Goal: Transaction & Acquisition: Purchase product/service

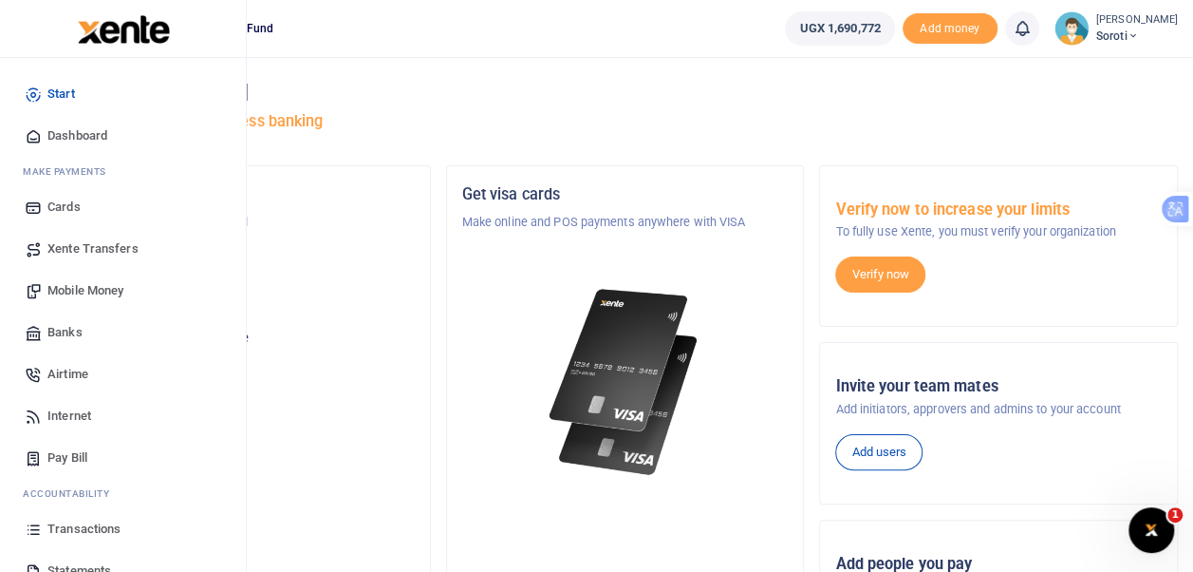
click at [93, 291] on span "Mobile Money" at bounding box center [85, 290] width 76 height 19
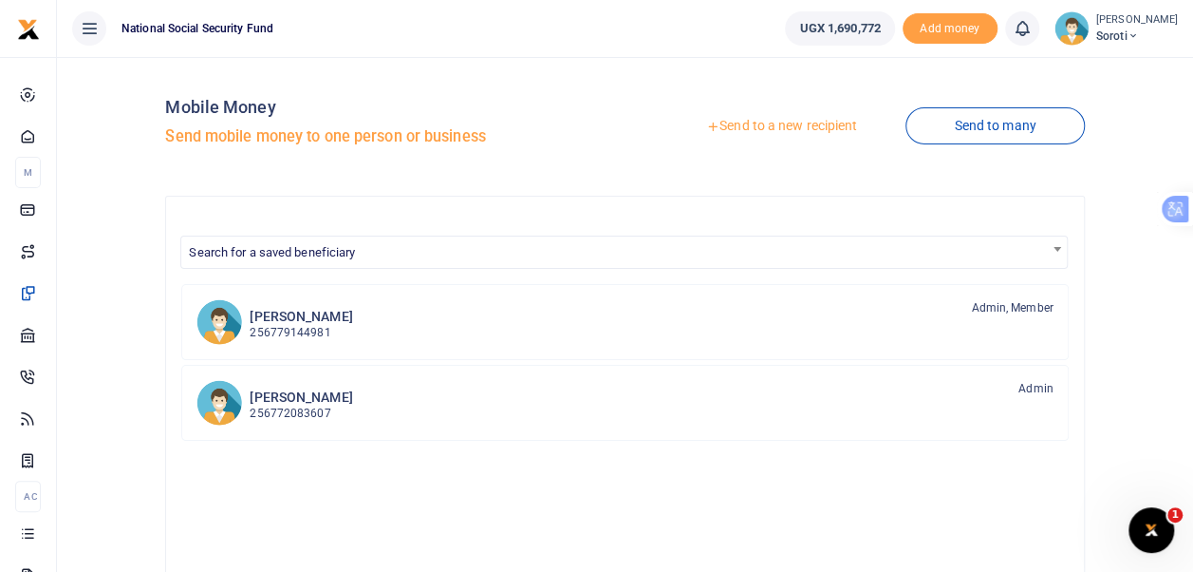
click at [746, 124] on link "Send to a new recipient" at bounding box center [782, 126] width 248 height 34
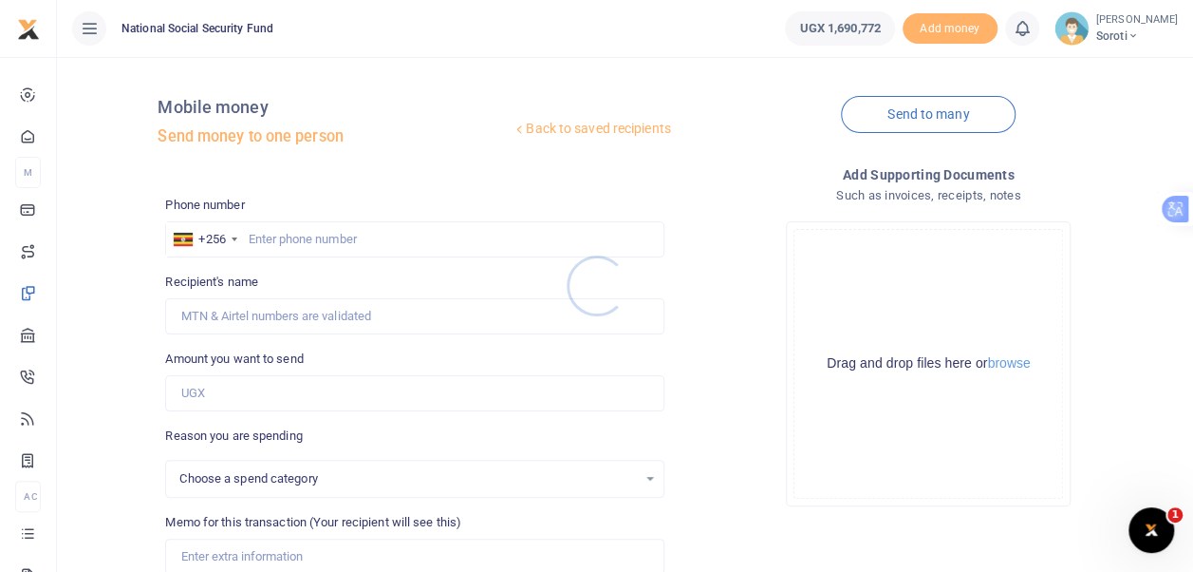
select select
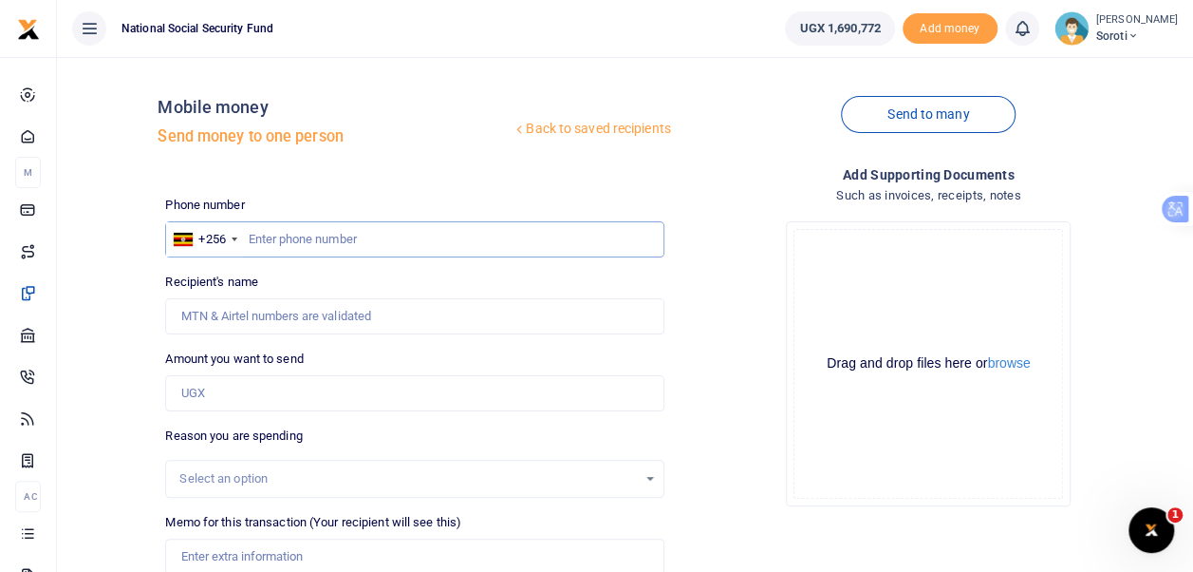
click at [267, 235] on input "text" at bounding box center [414, 239] width 498 height 36
type input "0772655622"
type input "Uthuman Masha"
type input "0"
type input "077868411"
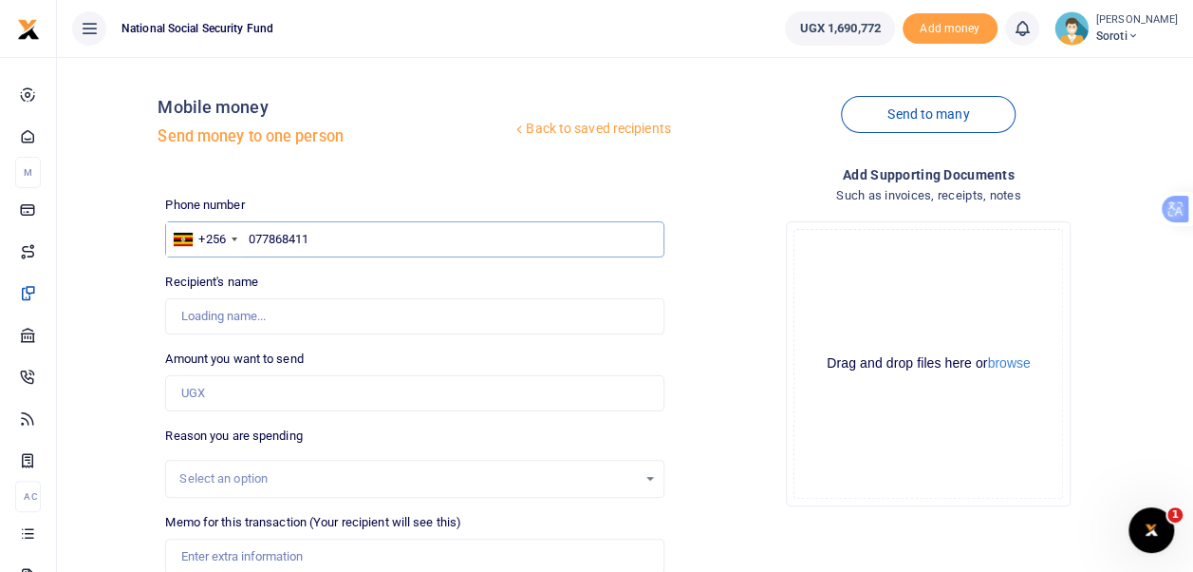
type input "0778684114"
type input "Esther Akiror"
type input "0778684114"
click at [435, 358] on div "Amount you want to send Amount is required." at bounding box center [414, 380] width 498 height 62
click at [218, 396] on input "Amount you want to send" at bounding box center [414, 393] width 498 height 36
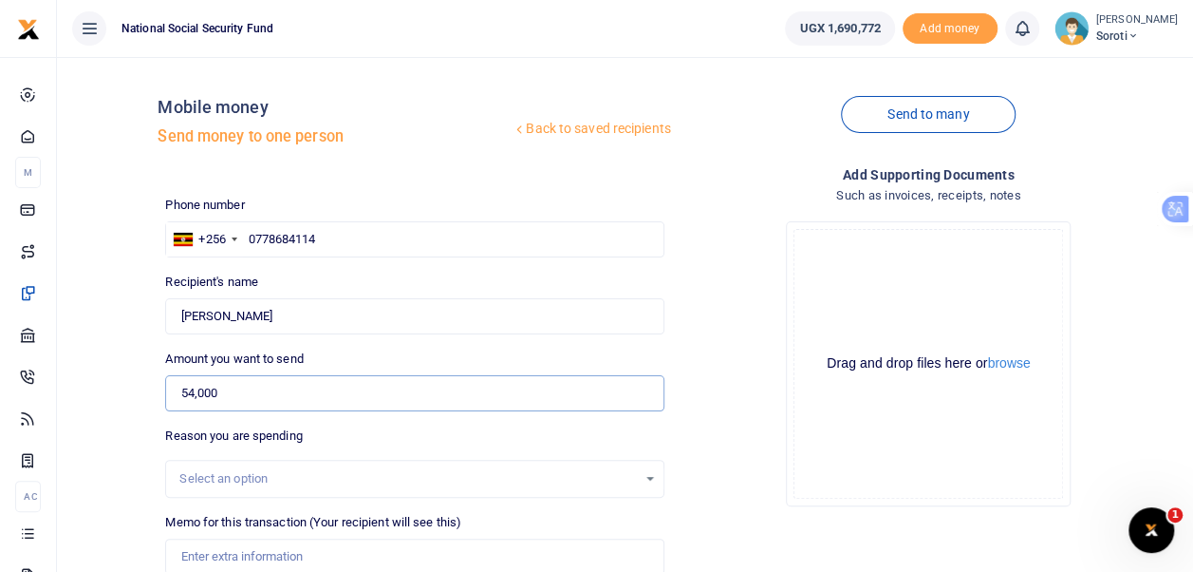
type input "54,000"
click at [237, 559] on input "Memo for this transaction (Your recipient will see this)" at bounding box center [414, 556] width 498 height 36
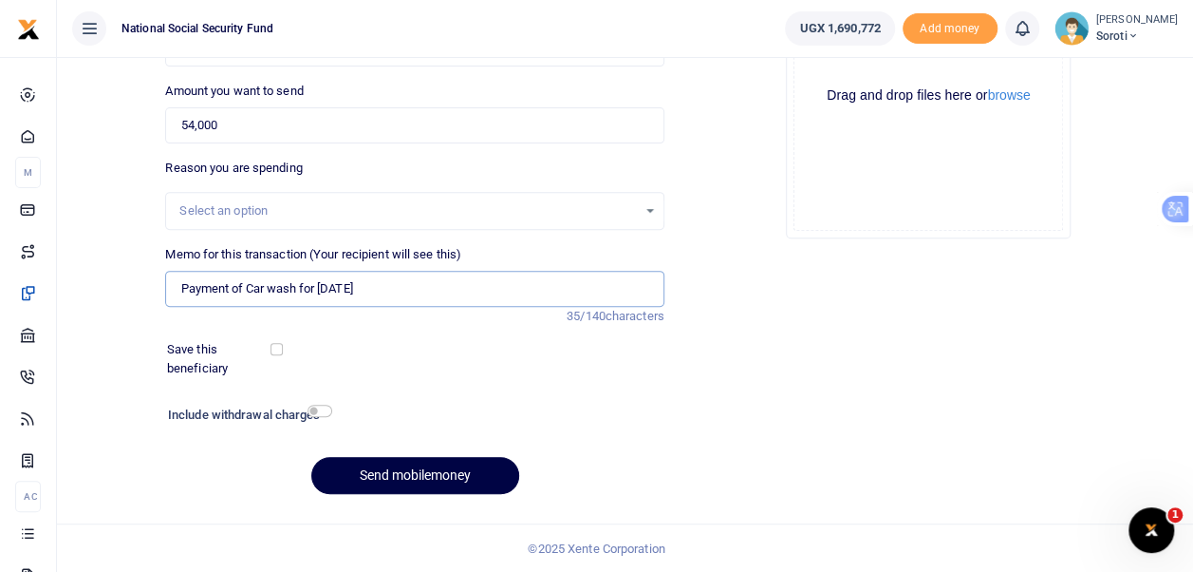
type input "Payment of Car wash for August 2025"
click at [279, 347] on input "checkbox" at bounding box center [277, 349] width 12 height 12
checkbox input "true"
click at [319, 404] on input "checkbox" at bounding box center [320, 410] width 25 height 12
checkbox input "true"
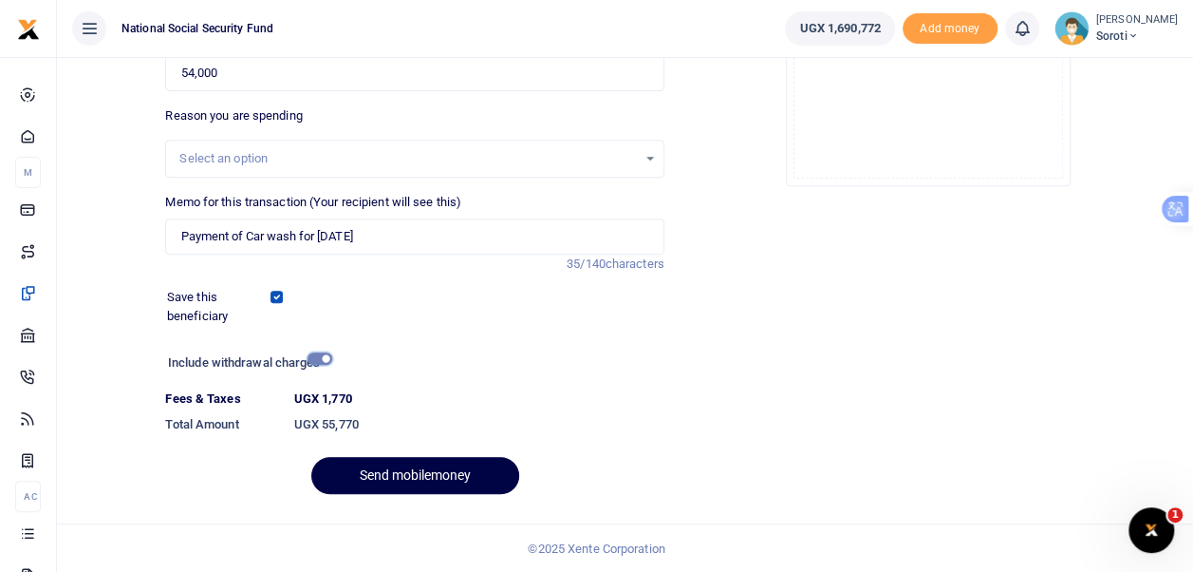
scroll to position [225, 0]
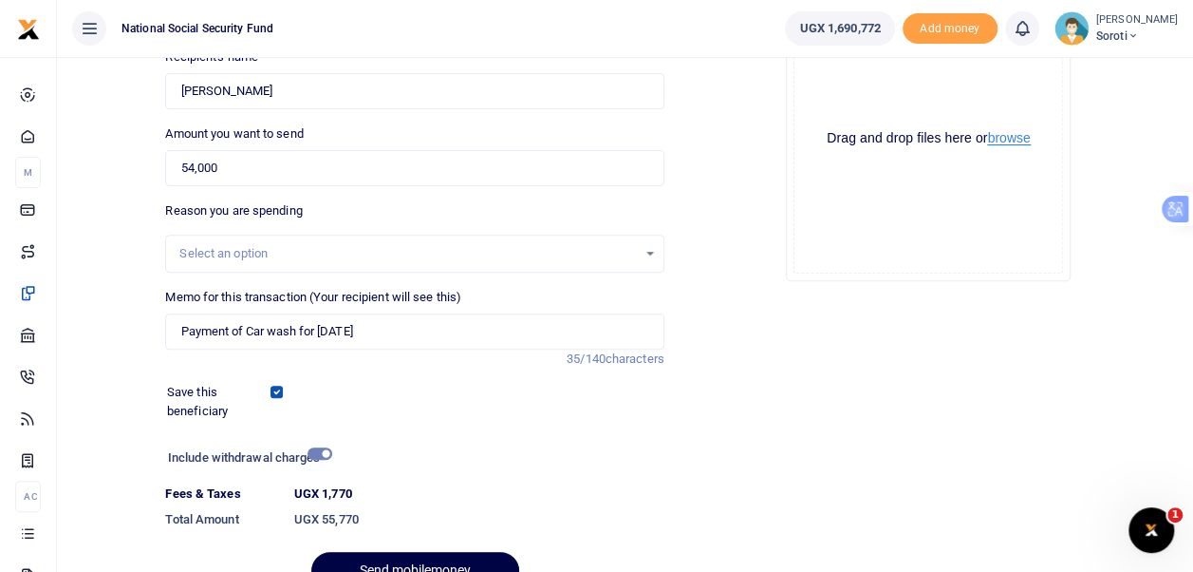
click at [1010, 137] on button "browse" at bounding box center [1008, 138] width 43 height 14
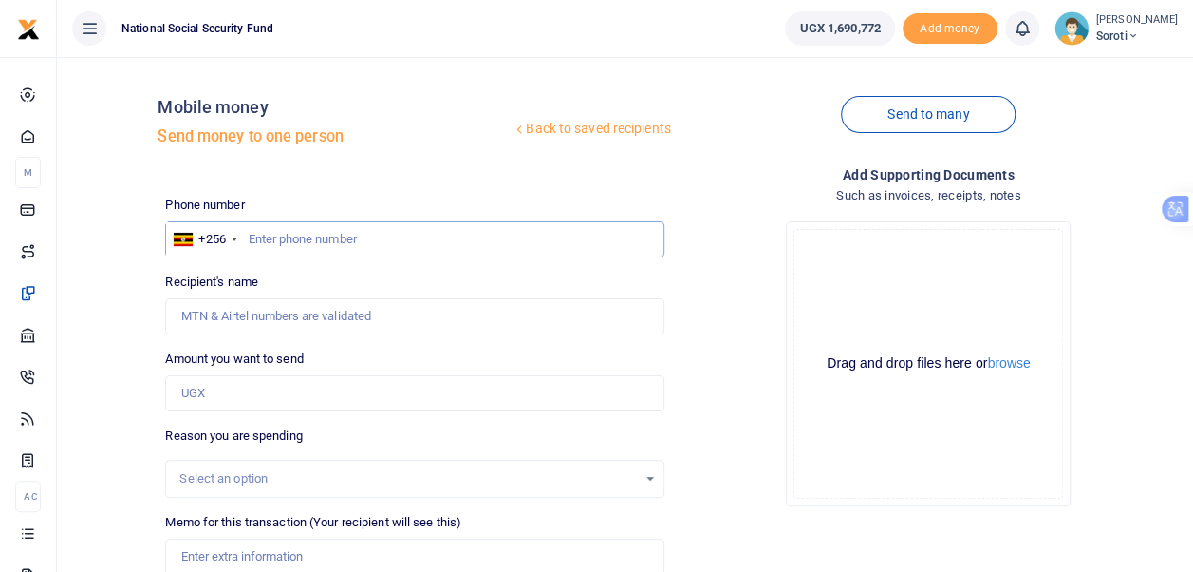
click at [284, 238] on input "text" at bounding box center [414, 239] width 498 height 36
type input "0778684114"
type input "Esther Akiror"
type input "0778684114"
click at [231, 398] on input "Amount you want to send" at bounding box center [414, 393] width 498 height 36
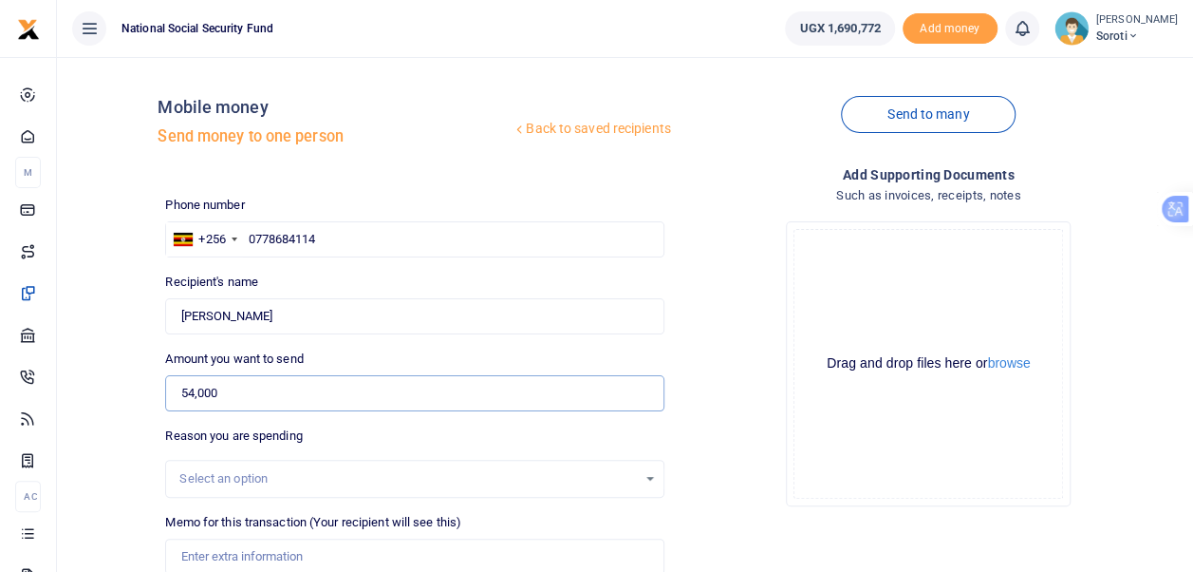
type input "54,000"
click at [533, 439] on div "Reason you are spending Select an option" at bounding box center [414, 461] width 498 height 71
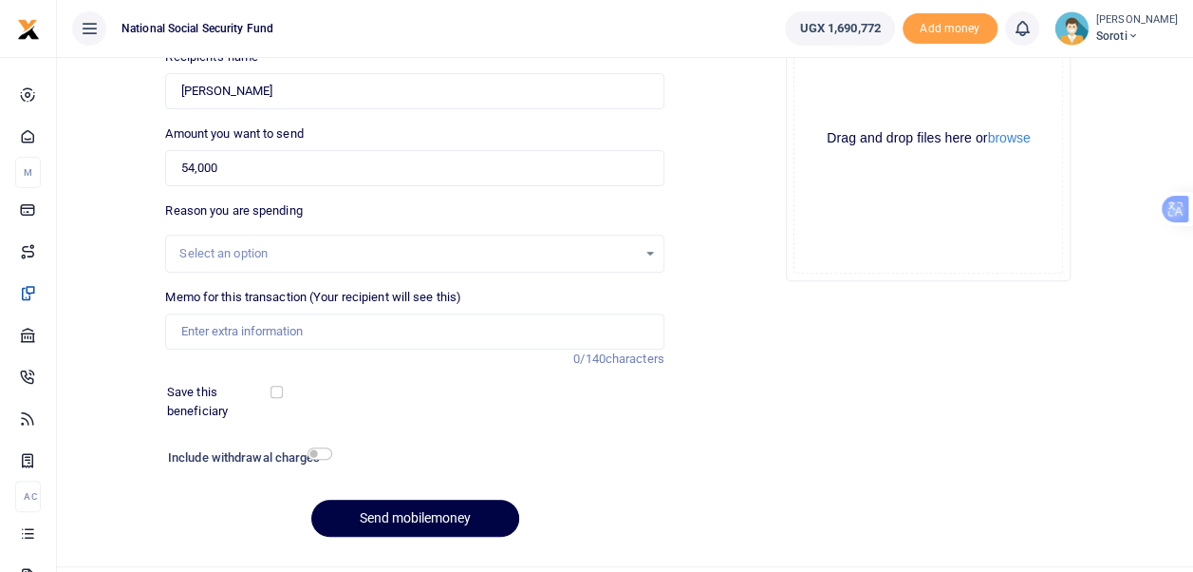
scroll to position [268, 0]
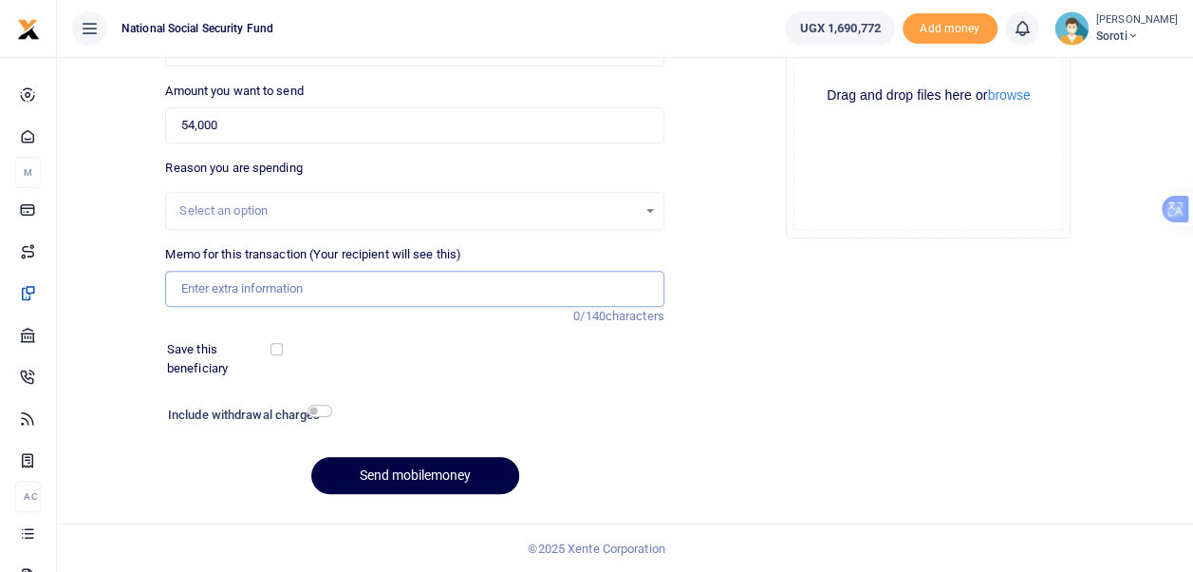
click at [208, 276] on input "Memo for this transaction (Your recipient will see this)" at bounding box center [414, 289] width 498 height 36
type input "Payment of Car wash for August 2025"
click at [510, 366] on div "Save this beneficiary" at bounding box center [404, 358] width 488 height 37
click at [274, 349] on input "checkbox" at bounding box center [277, 349] width 12 height 12
checkbox input "true"
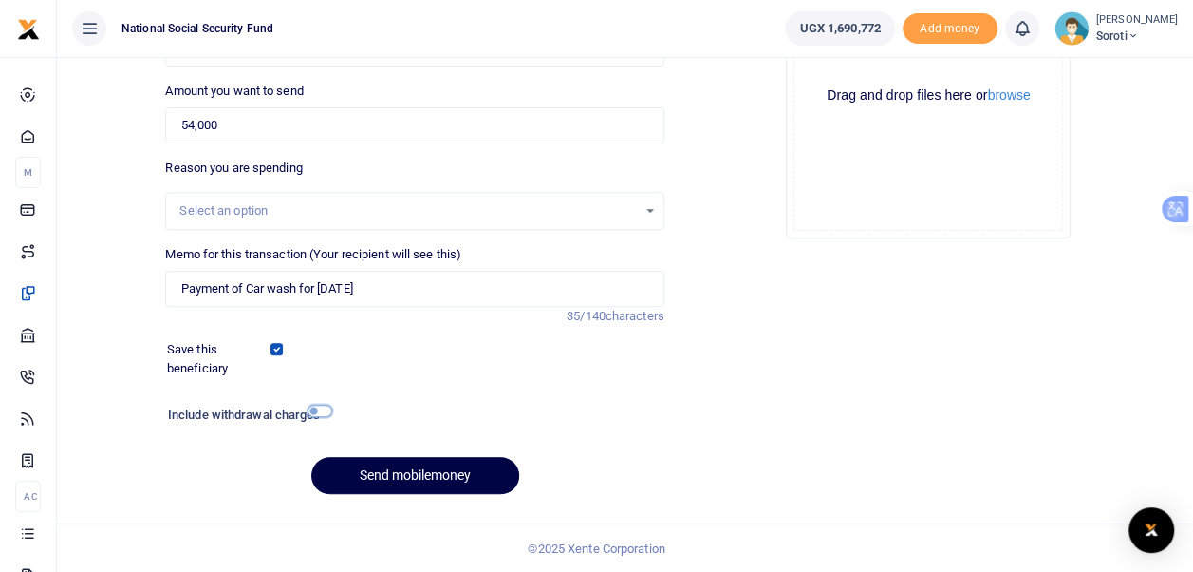
click at [325, 414] on input "checkbox" at bounding box center [320, 410] width 25 height 12
checkbox input "true"
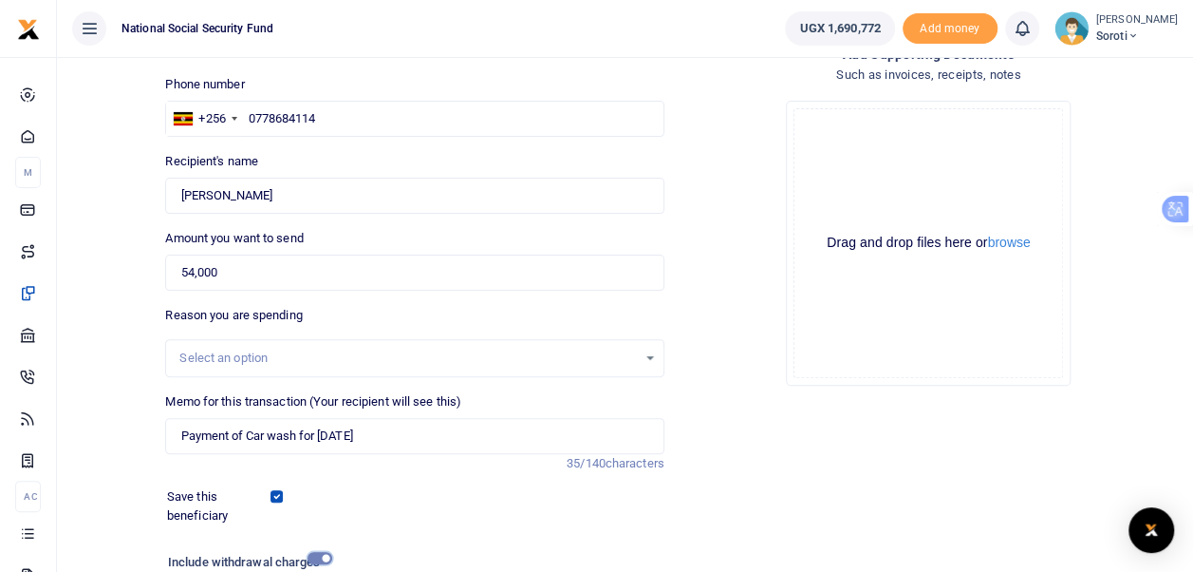
scroll to position [78, 0]
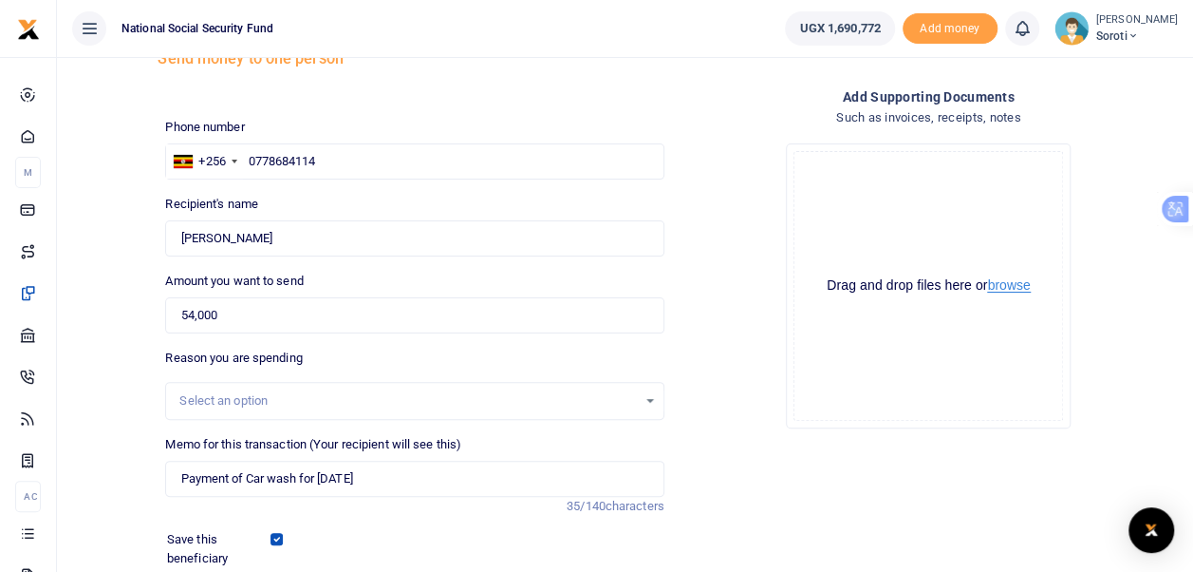
click at [1014, 289] on button "browse" at bounding box center [1008, 285] width 43 height 14
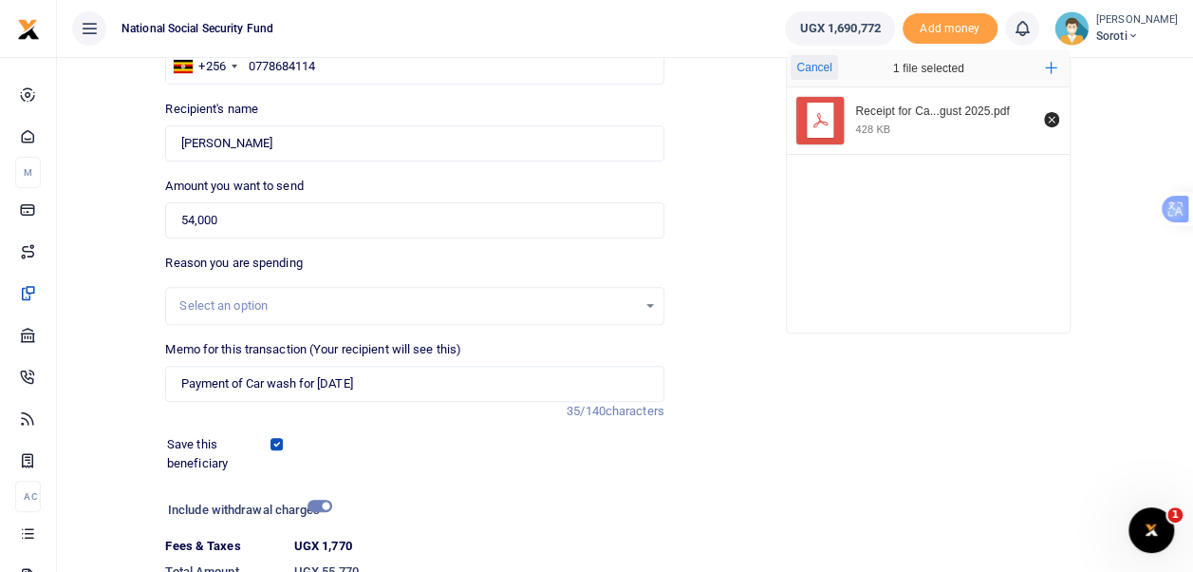
scroll to position [320, 0]
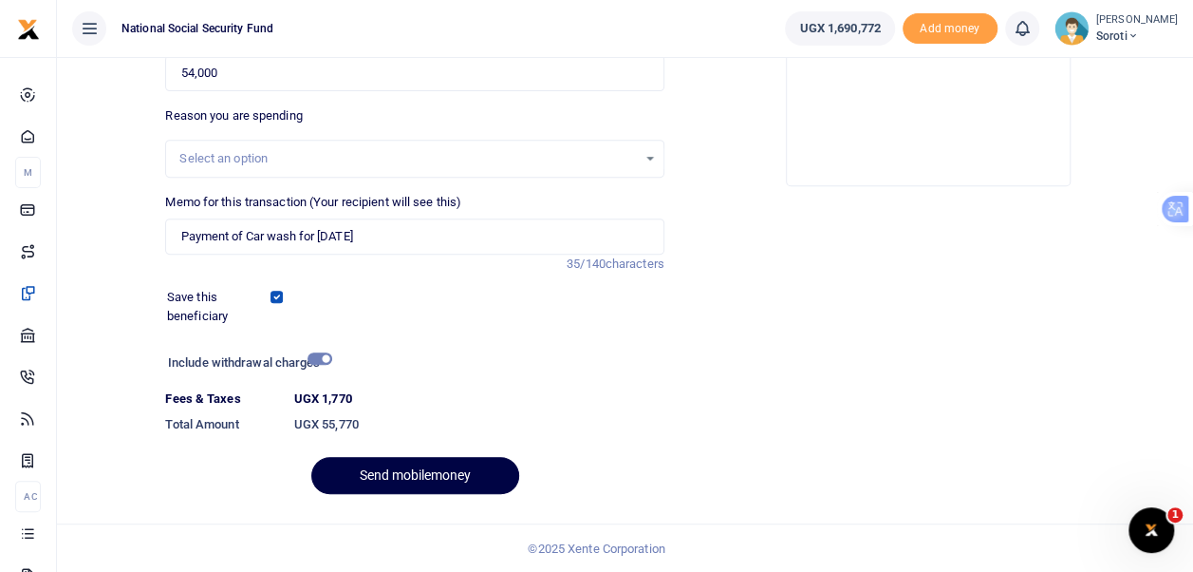
click at [577, 334] on div "Phone number +256 Uganda +256 0778684114 Phone is required. Recipient's name Fo…" at bounding box center [415, 192] width 514 height 633
click at [439, 480] on button "Send mobilemoney" at bounding box center [415, 475] width 208 height 37
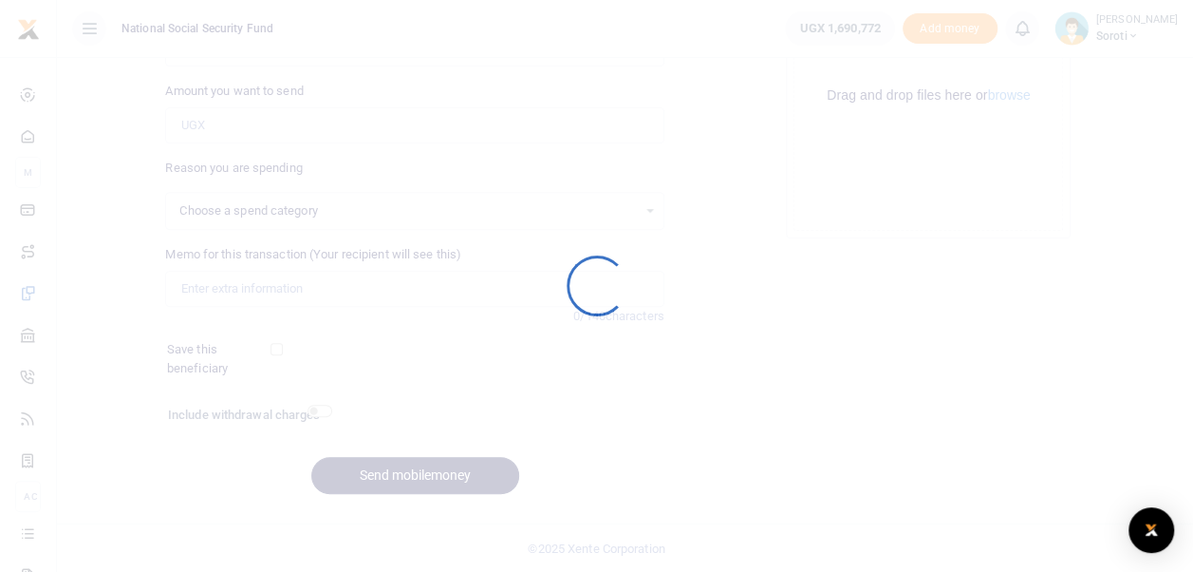
select select
